Goal: Information Seeking & Learning: Learn about a topic

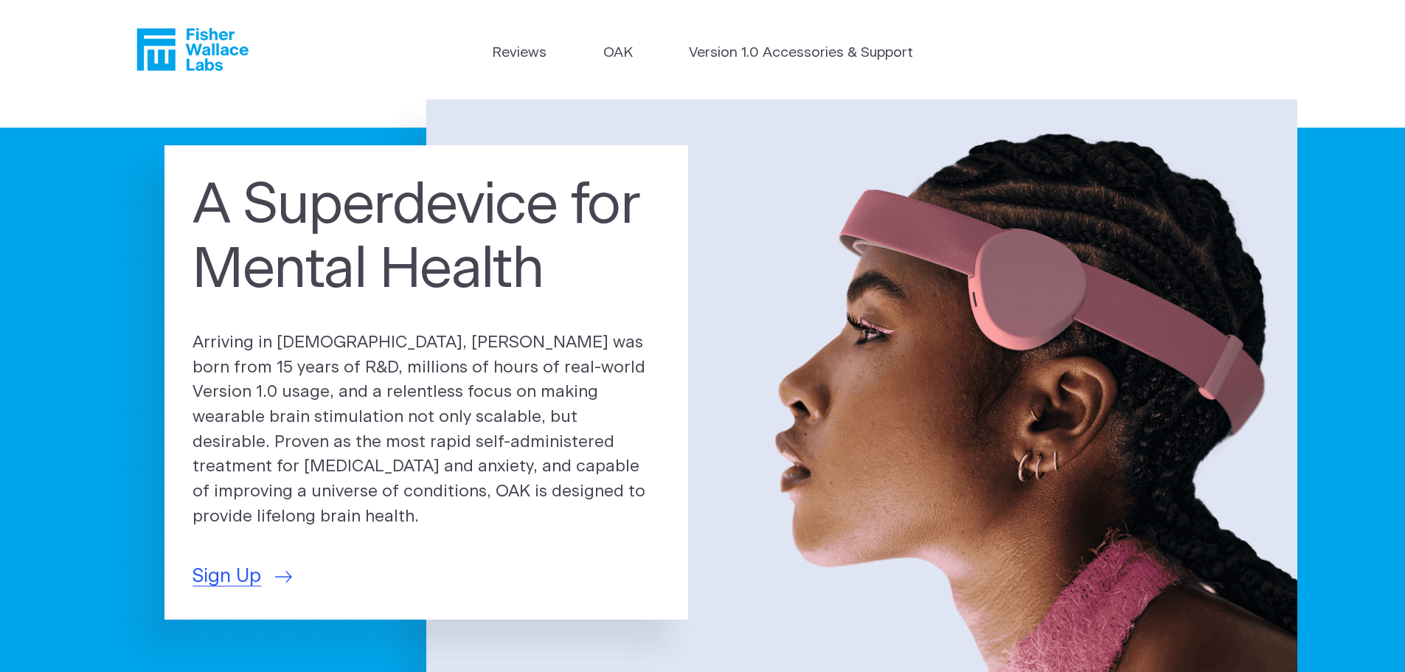
click at [333, 398] on p "Arriving in [DEMOGRAPHIC_DATA], [PERSON_NAME] was born from 15 years of R&D, mi…" at bounding box center [427, 429] width 468 height 199
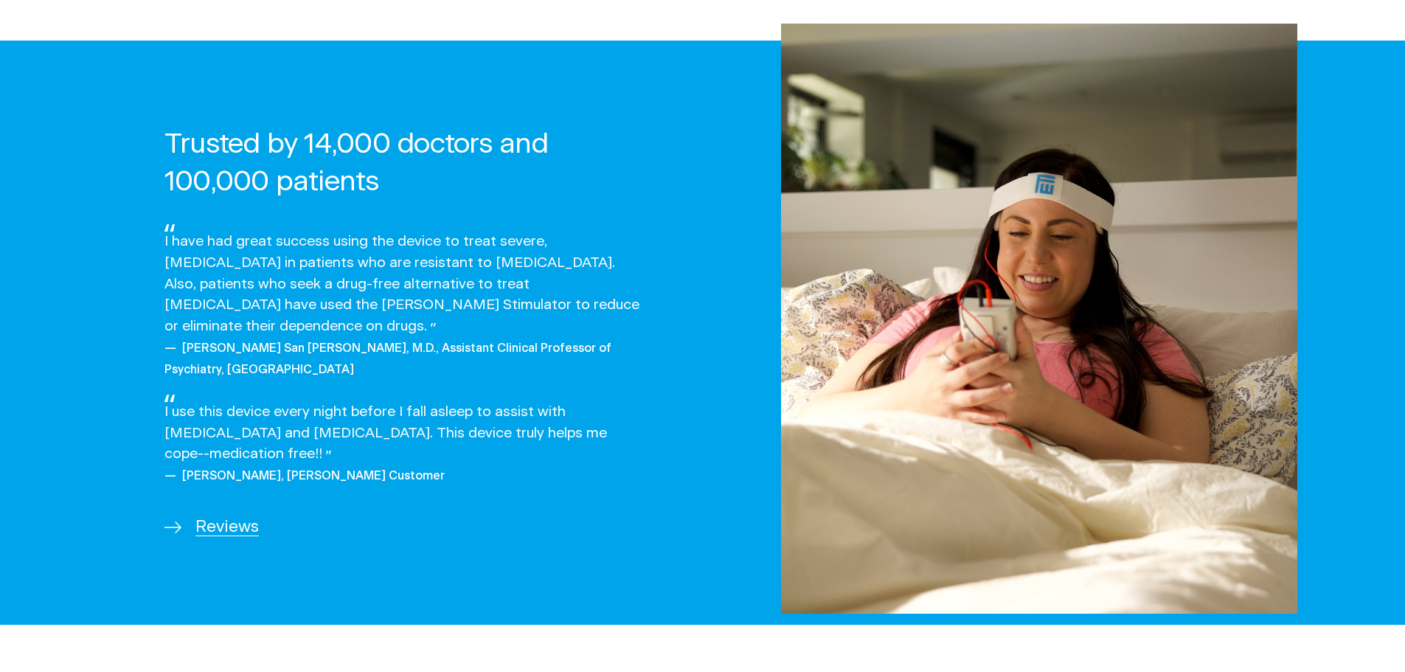
scroll to position [2139, 0]
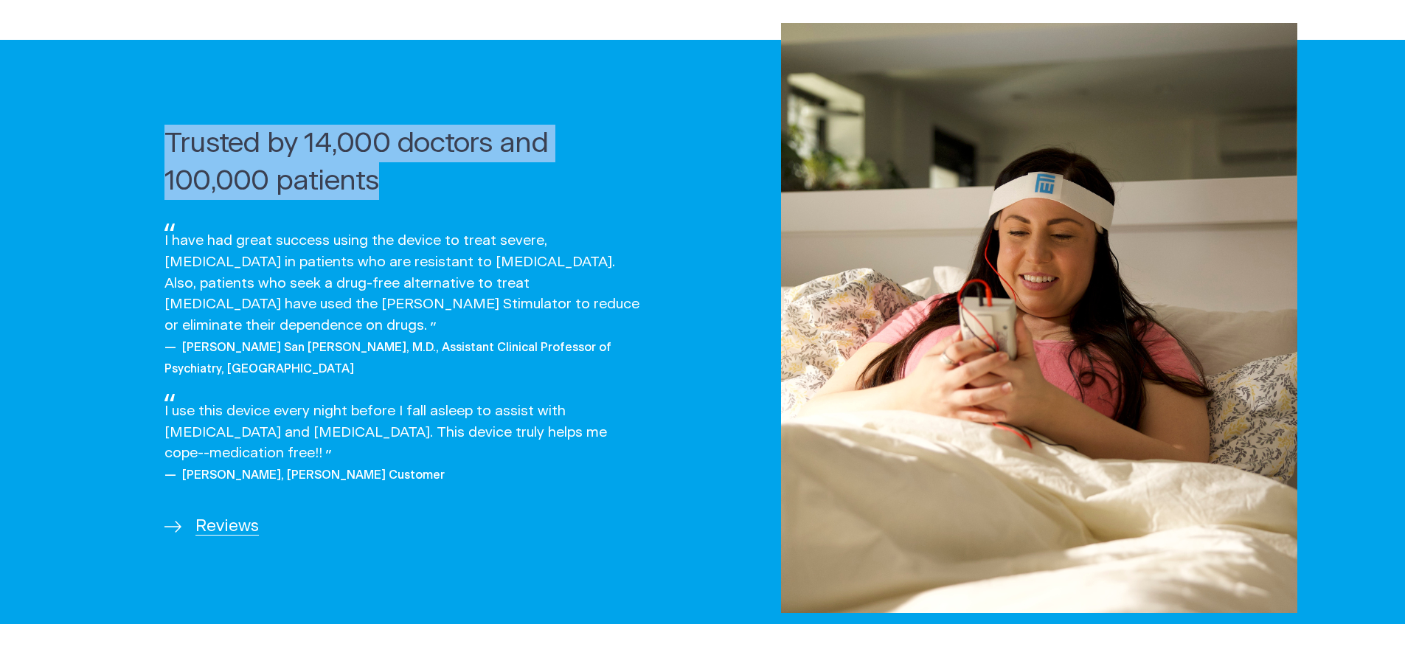
drag, startPoint x: 142, startPoint y: 135, endPoint x: 401, endPoint y: 190, distance: 263.9
click at [401, 190] on div "Trusted by 14,000 doctors and 100,000 patients I have had great success using t…" at bounding box center [377, 332] width 538 height 584
copy h2 "Trusted by 14,000 doctors and 100,000 patients"
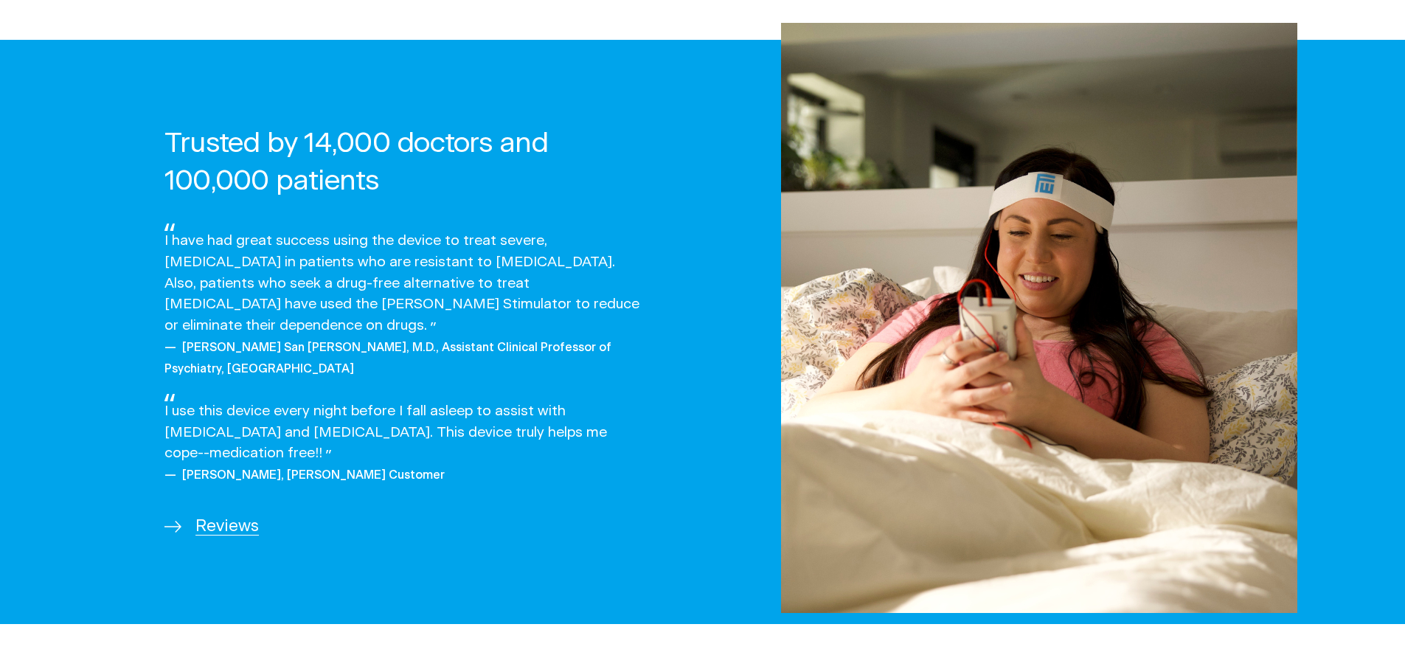
click at [228, 291] on span "I have had great success using the device to treat severe, [MEDICAL_DATA] in pa…" at bounding box center [401, 283] width 475 height 99
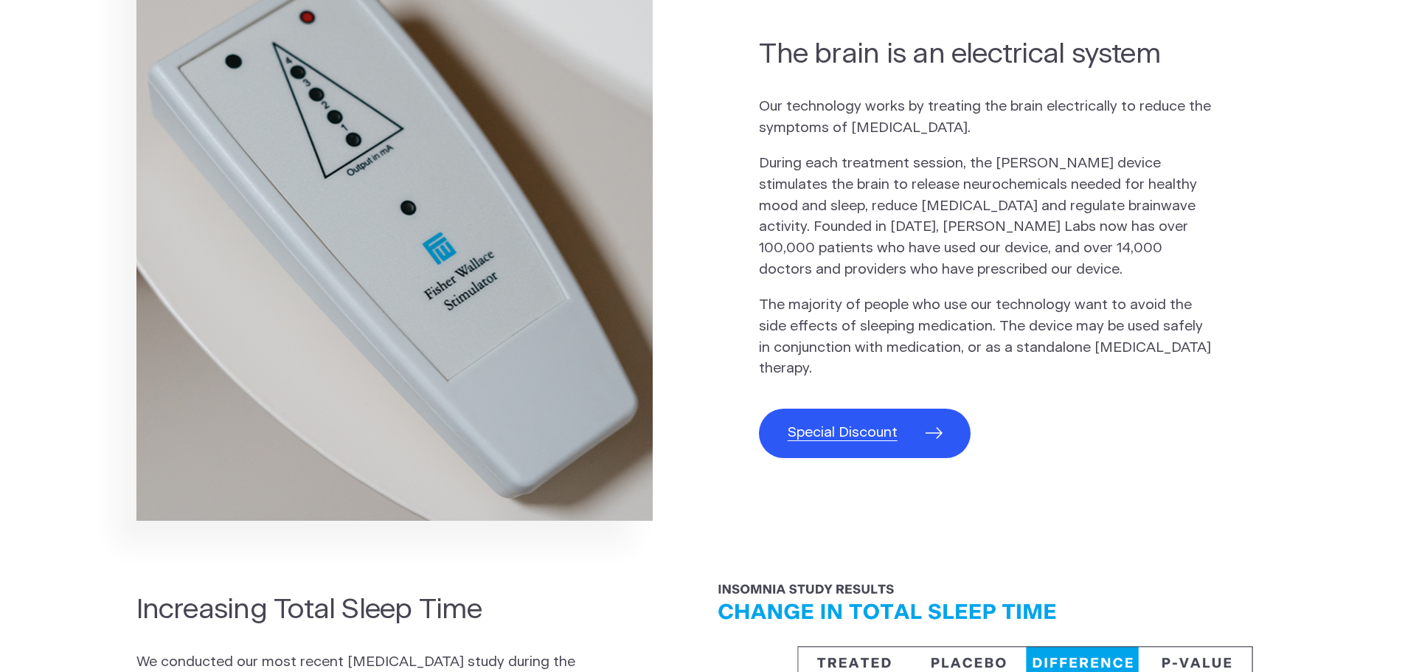
scroll to position [811, 0]
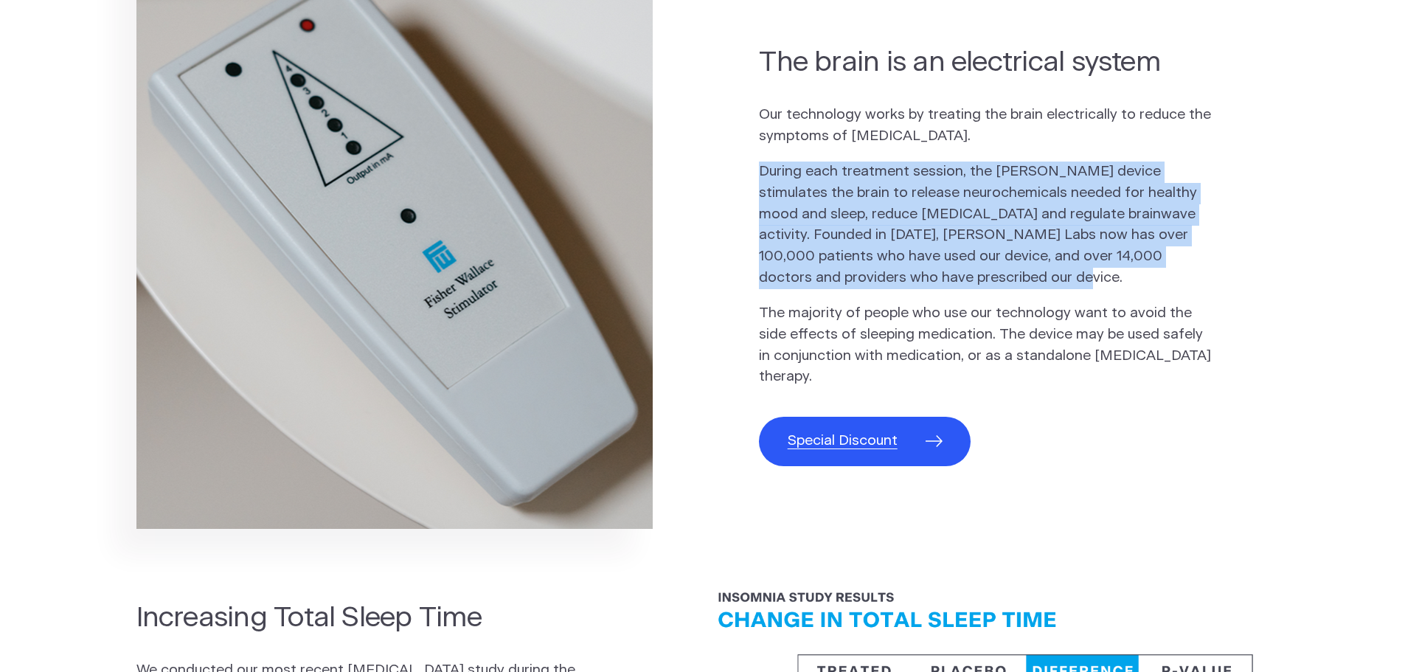
drag, startPoint x: 752, startPoint y: 175, endPoint x: 985, endPoint y: 281, distance: 255.5
click at [985, 281] on section "The brain is an electrical system Our technology works by treating the brain el…" at bounding box center [702, 269] width 1405 height 576
click at [862, 201] on p "During each treatment session, the [PERSON_NAME] device stimulates the brain to…" at bounding box center [985, 226] width 453 height 128
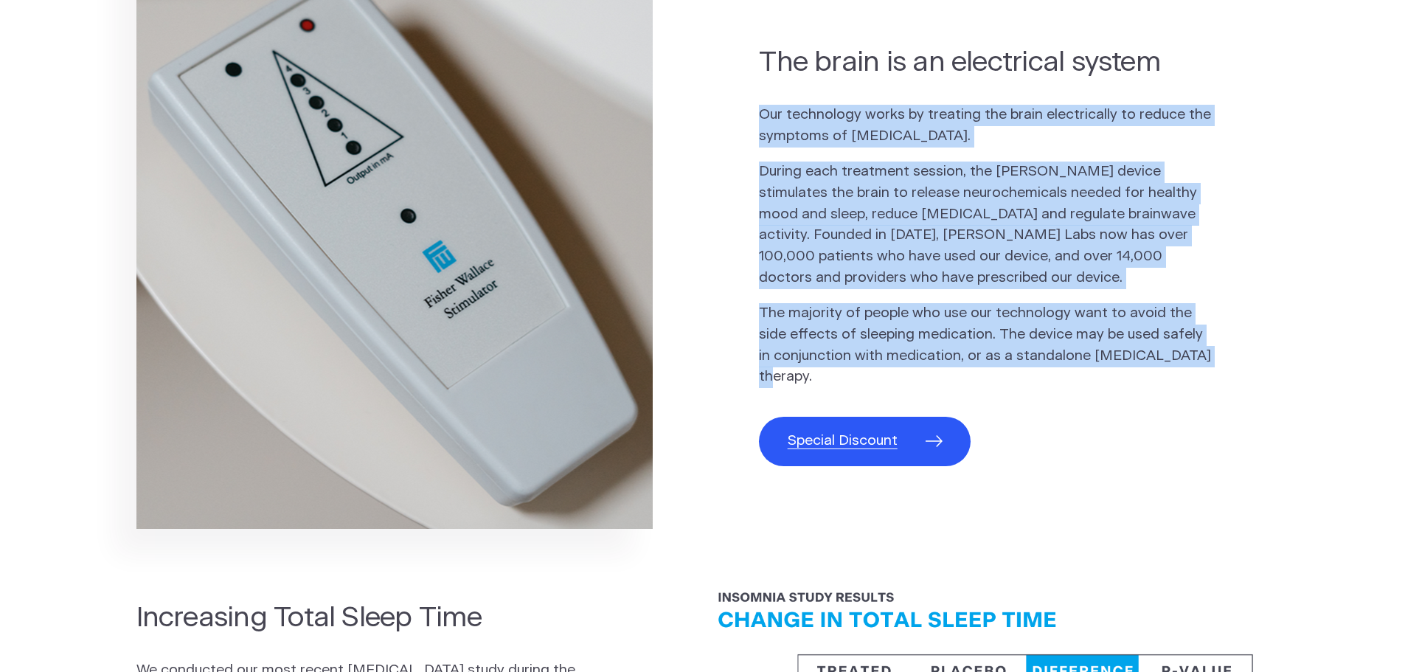
drag, startPoint x: 763, startPoint y: 123, endPoint x: 1190, endPoint y: 378, distance: 496.9
click at [1190, 378] on div "Our technology works by treating the brain electrically to reduce the symptoms …" at bounding box center [985, 246] width 453 height 283
copy div "Our technology works by treating the brain electrically to reduce the symptoms …"
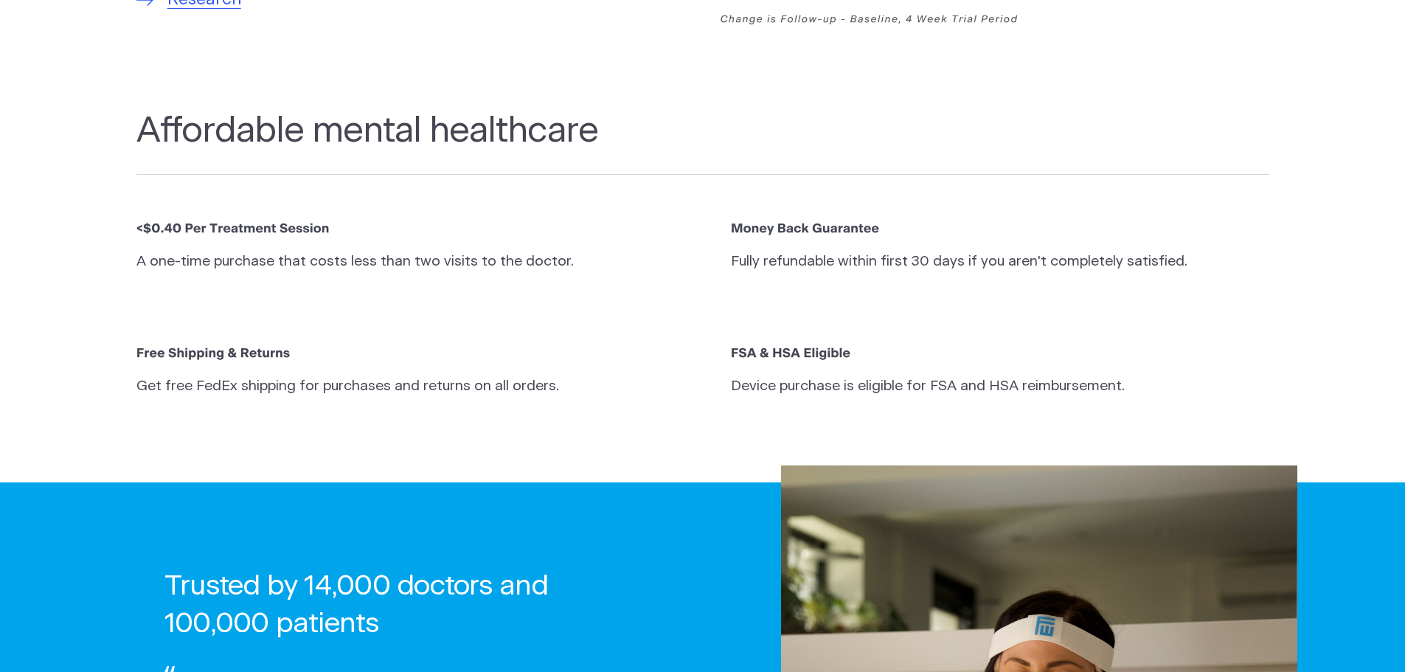
scroll to position [2139, 0]
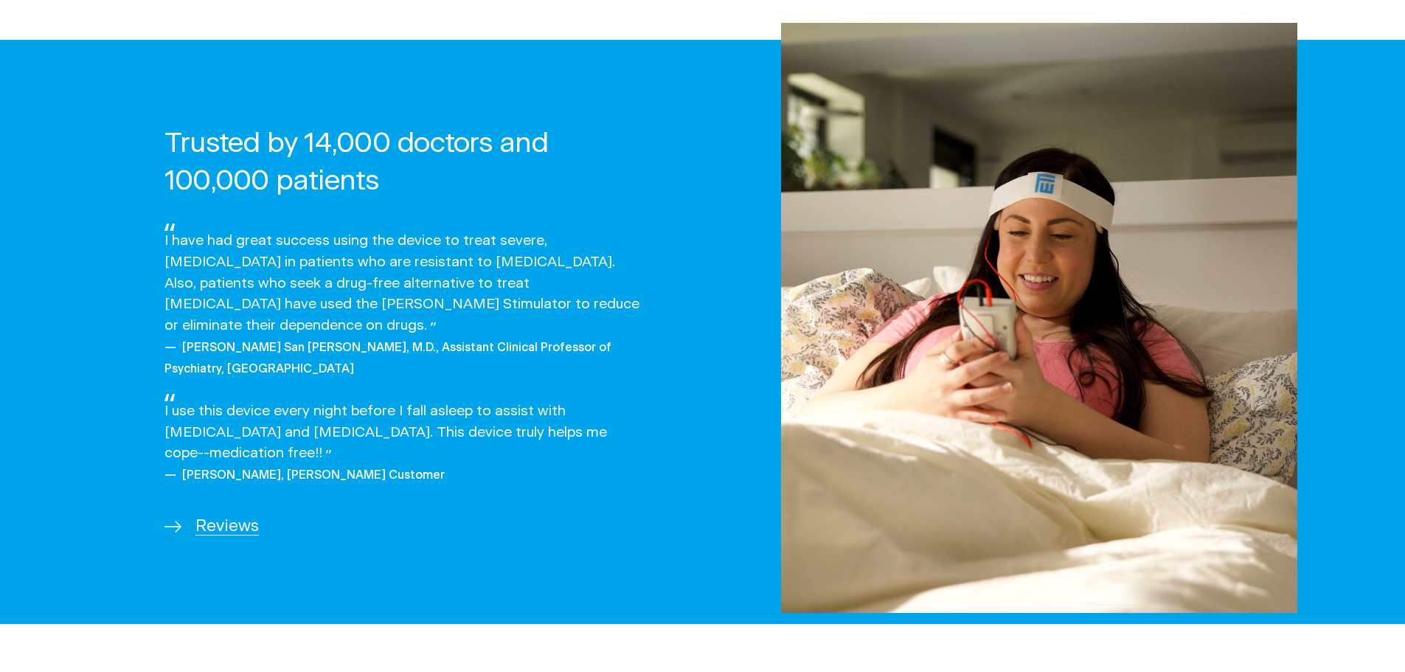
click at [1023, 255] on img at bounding box center [1039, 318] width 516 height 590
